Goal: Information Seeking & Learning: Learn about a topic

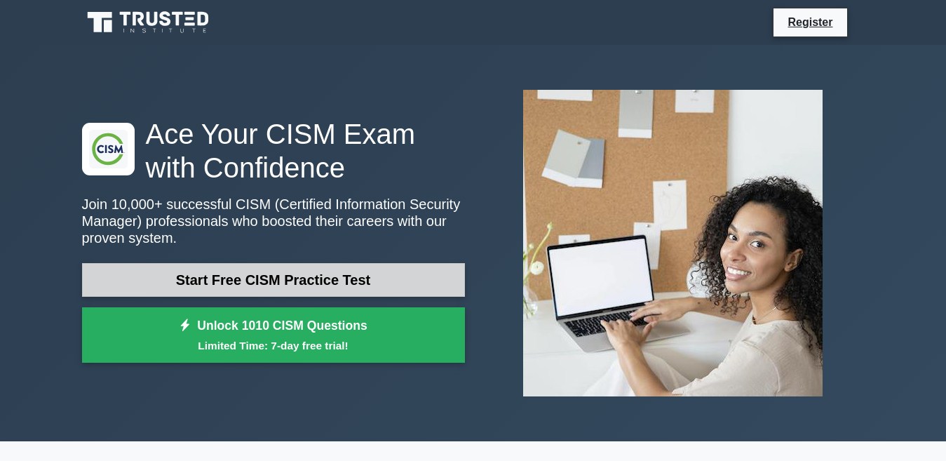
click at [356, 280] on link "Start Free CISM Practice Test" at bounding box center [273, 280] width 383 height 34
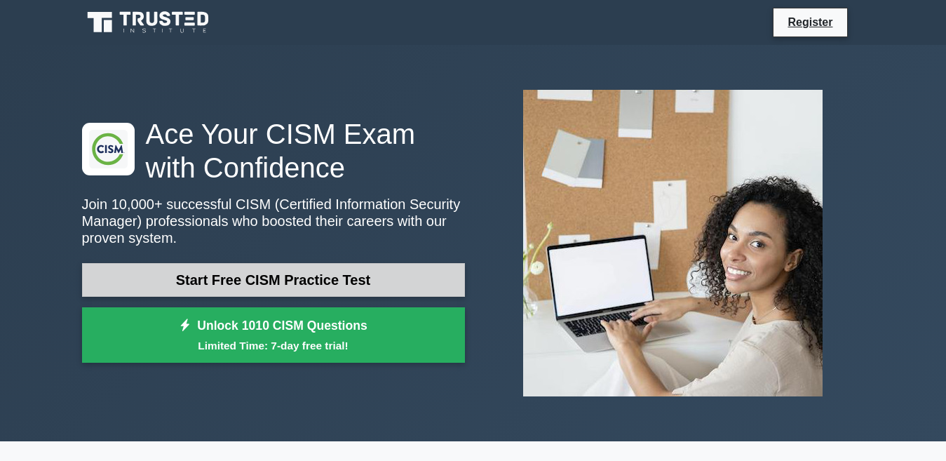
click at [356, 280] on link "Start Free CISM Practice Test" at bounding box center [273, 280] width 383 height 34
